Goal: Contribute content: Add original content to the website for others to see

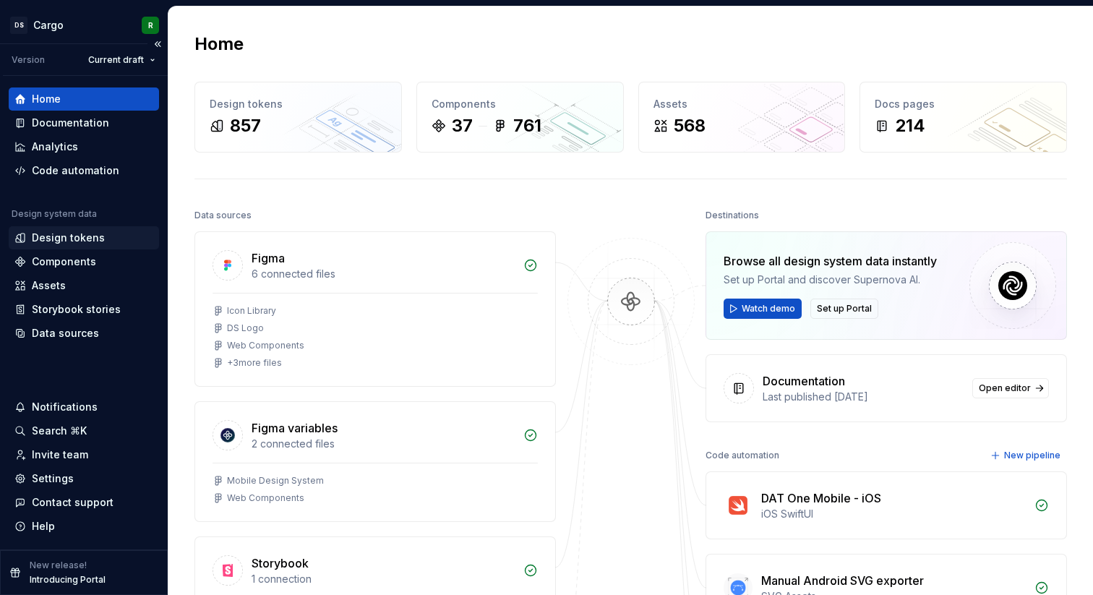
click at [75, 239] on div "Design tokens" at bounding box center [68, 238] width 73 height 14
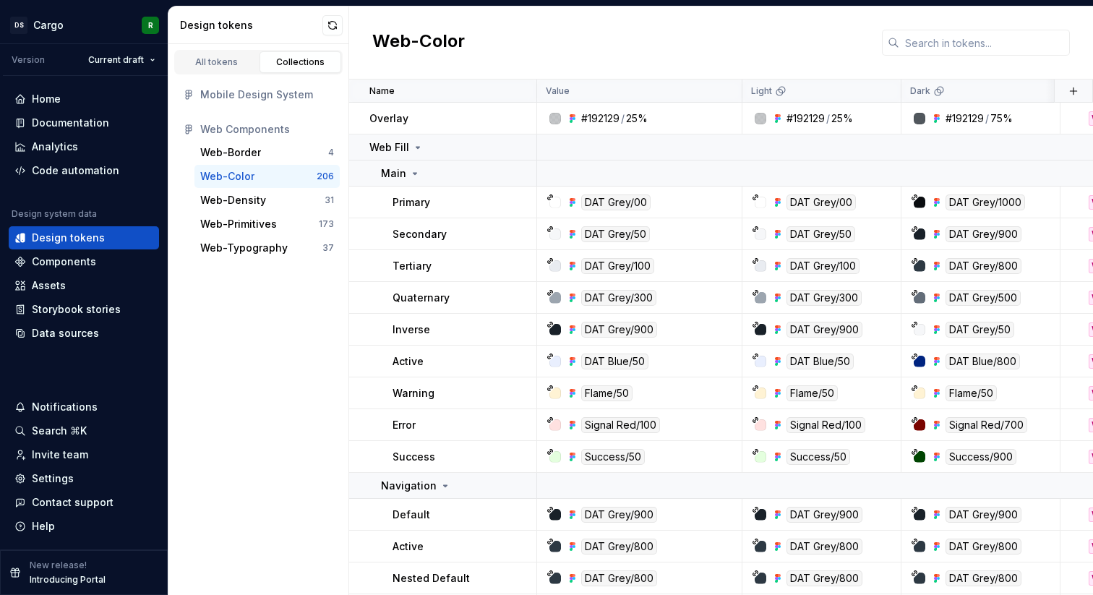
click at [244, 92] on div "Mobile Design System" at bounding box center [267, 95] width 134 height 14
click at [223, 64] on div "All tokens" at bounding box center [217, 62] width 72 height 12
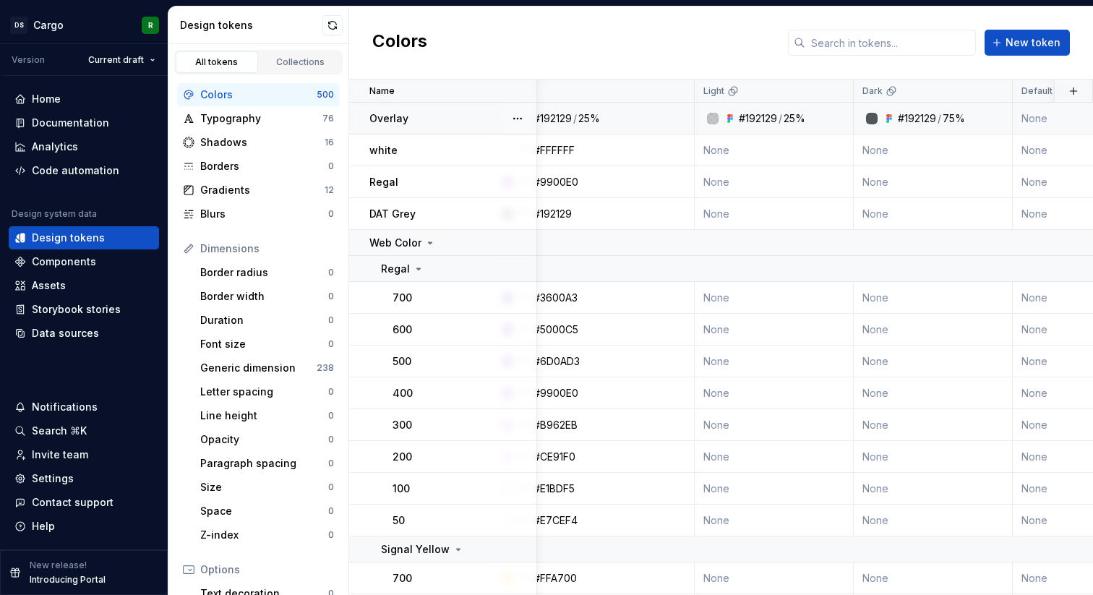
scroll to position [0, 56]
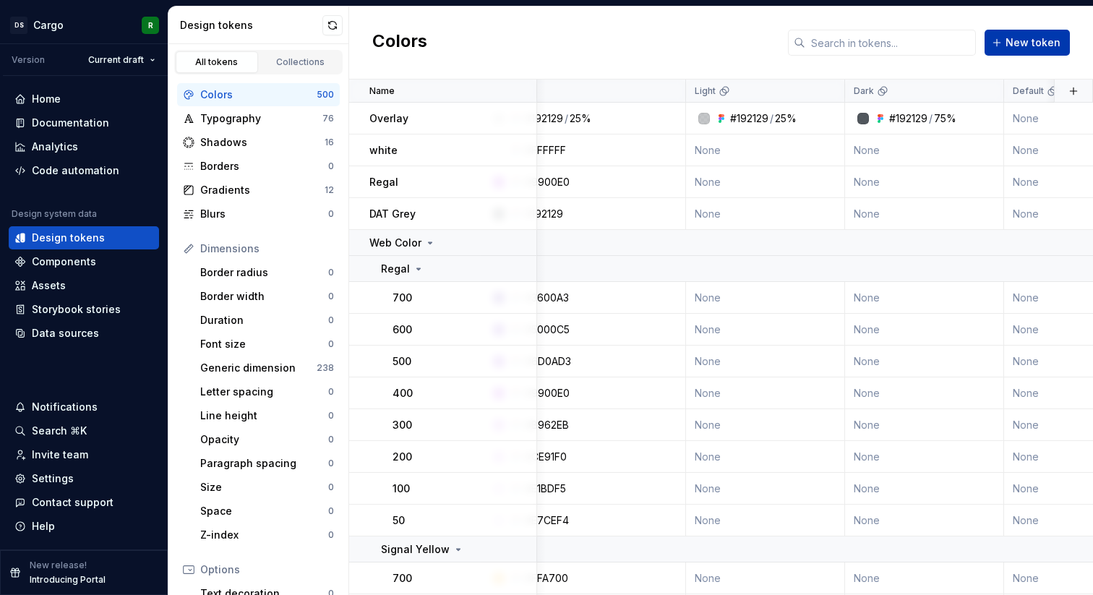
click at [1020, 31] on button "New token" at bounding box center [1027, 43] width 85 height 26
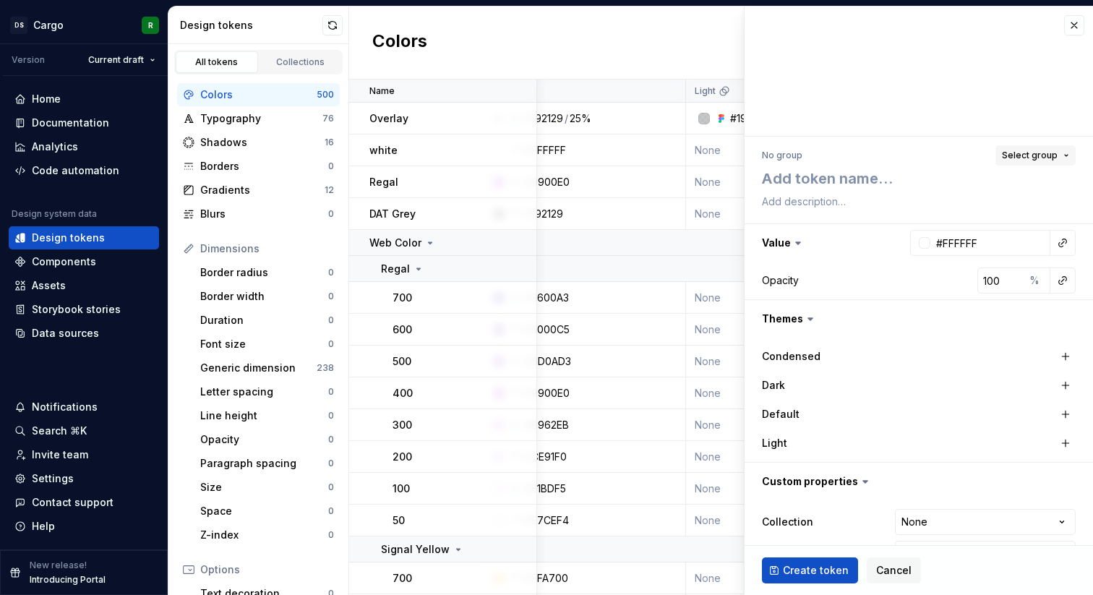
click at [1068, 151] on button "Select group" at bounding box center [1036, 155] width 80 height 20
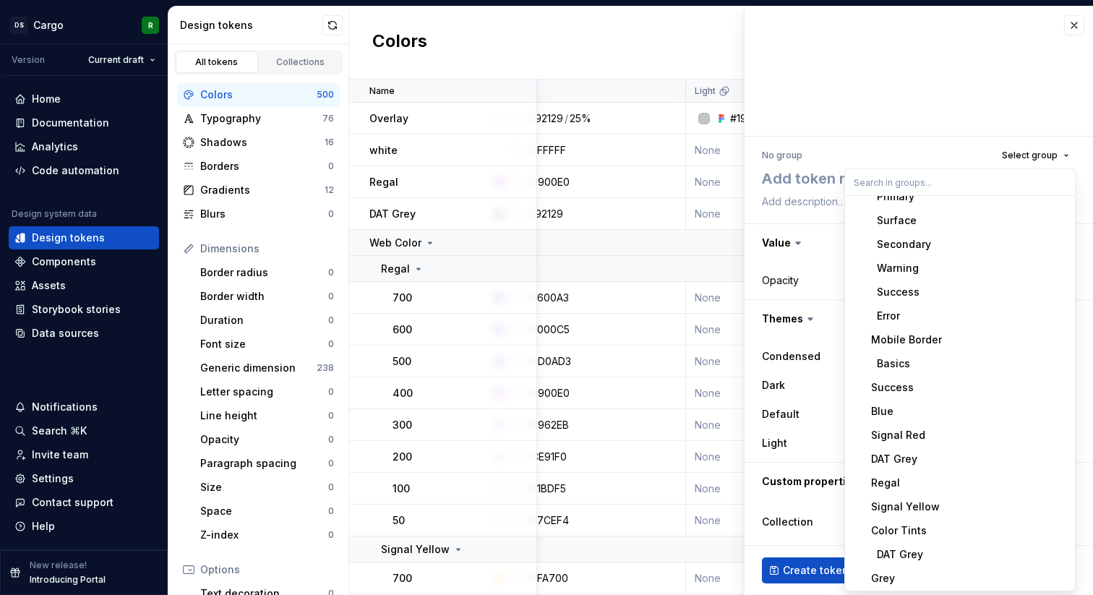
scroll to position [1889, 0]
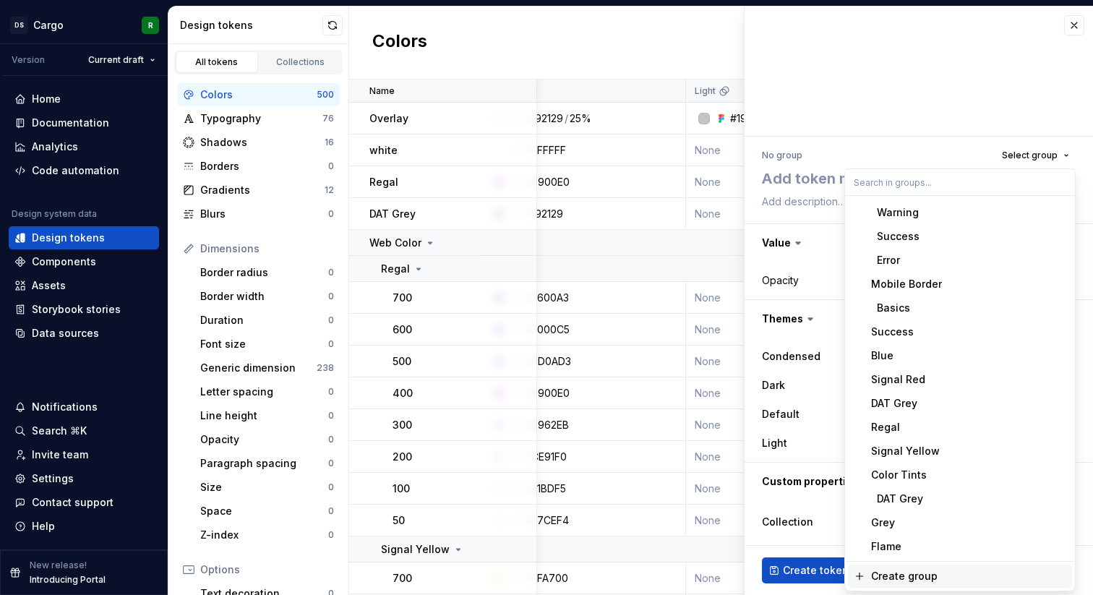
type textarea "*"
click at [1039, 156] on span "Select group" at bounding box center [1030, 156] width 56 height 12
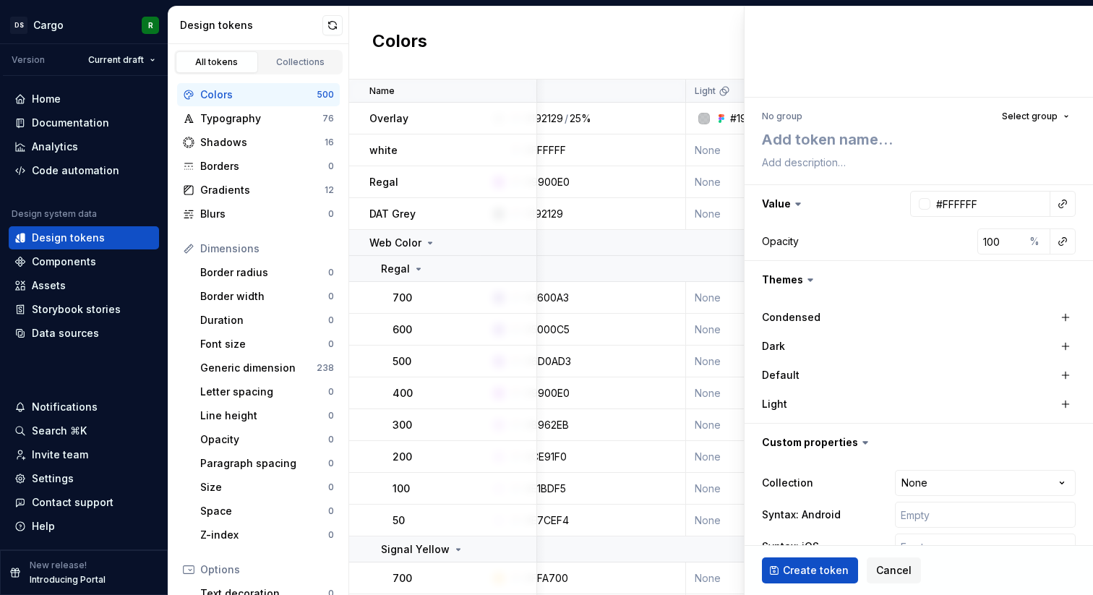
scroll to position [103, 0]
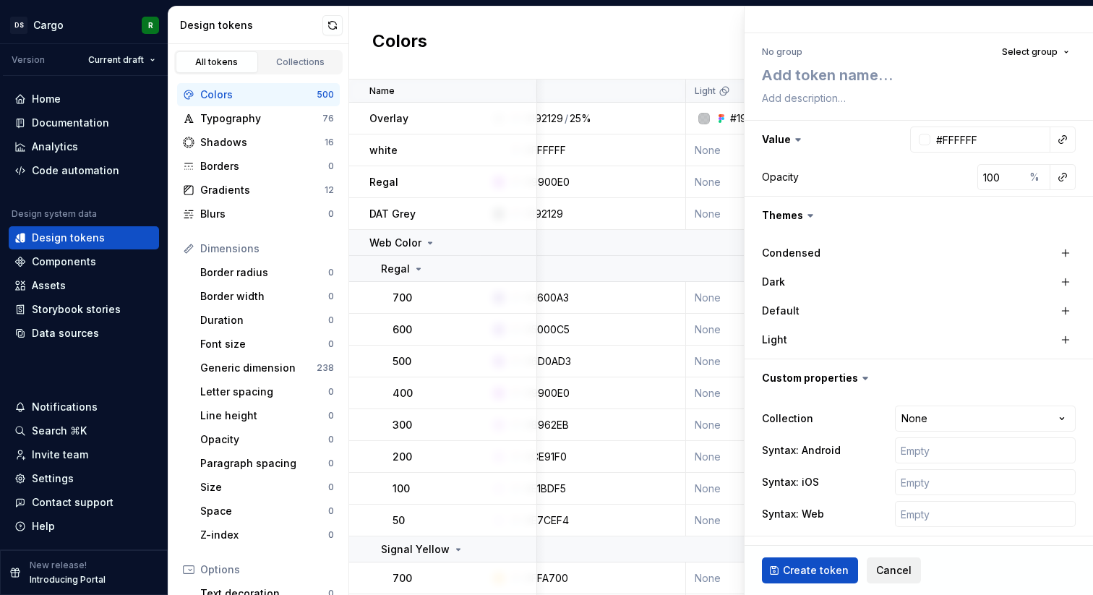
click at [890, 568] on span "Cancel" at bounding box center [893, 570] width 35 height 14
